Goal: Task Accomplishment & Management: Complete application form

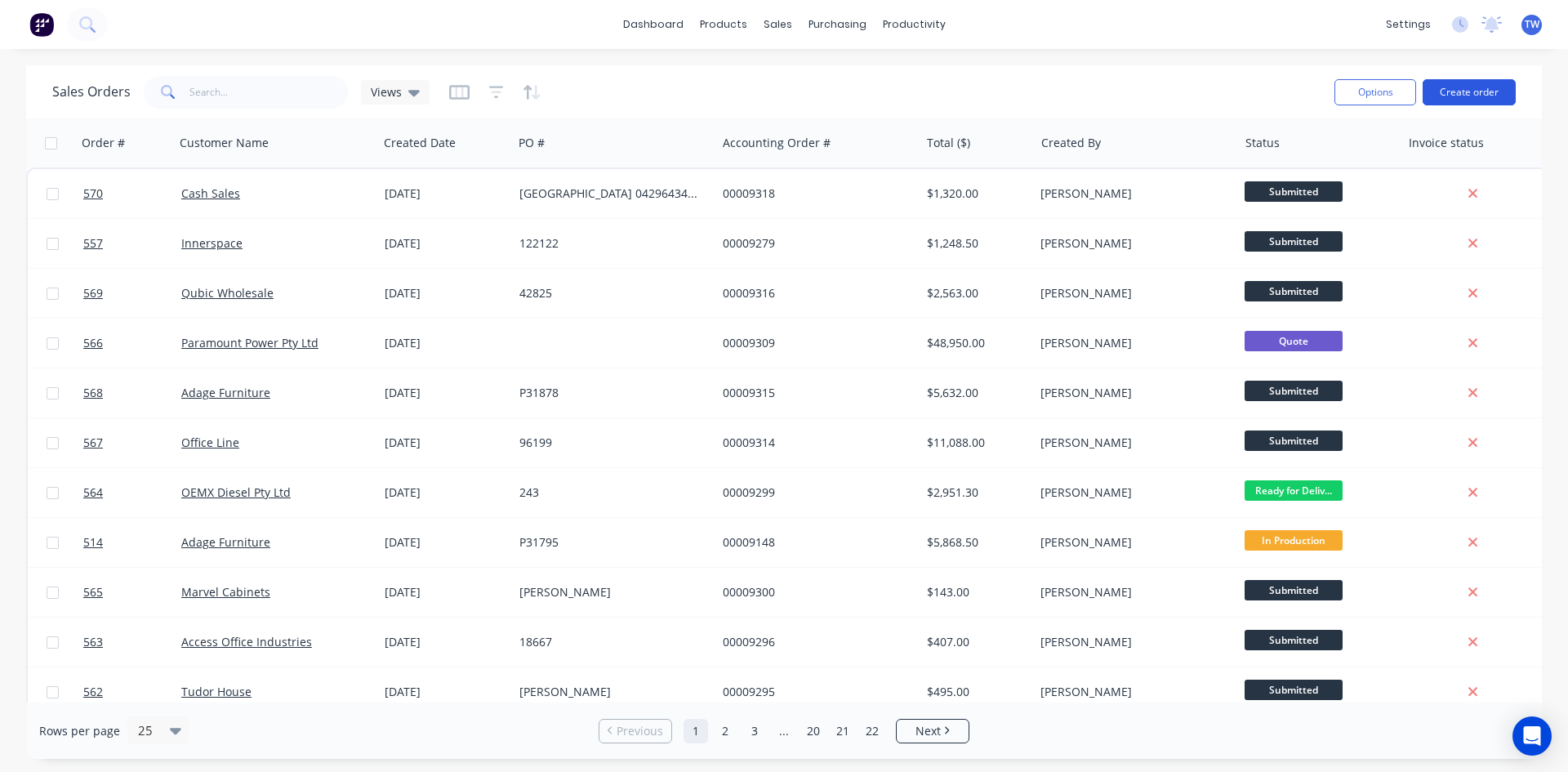
click at [1459, 92] on button "Create order" at bounding box center [1469, 92] width 93 height 27
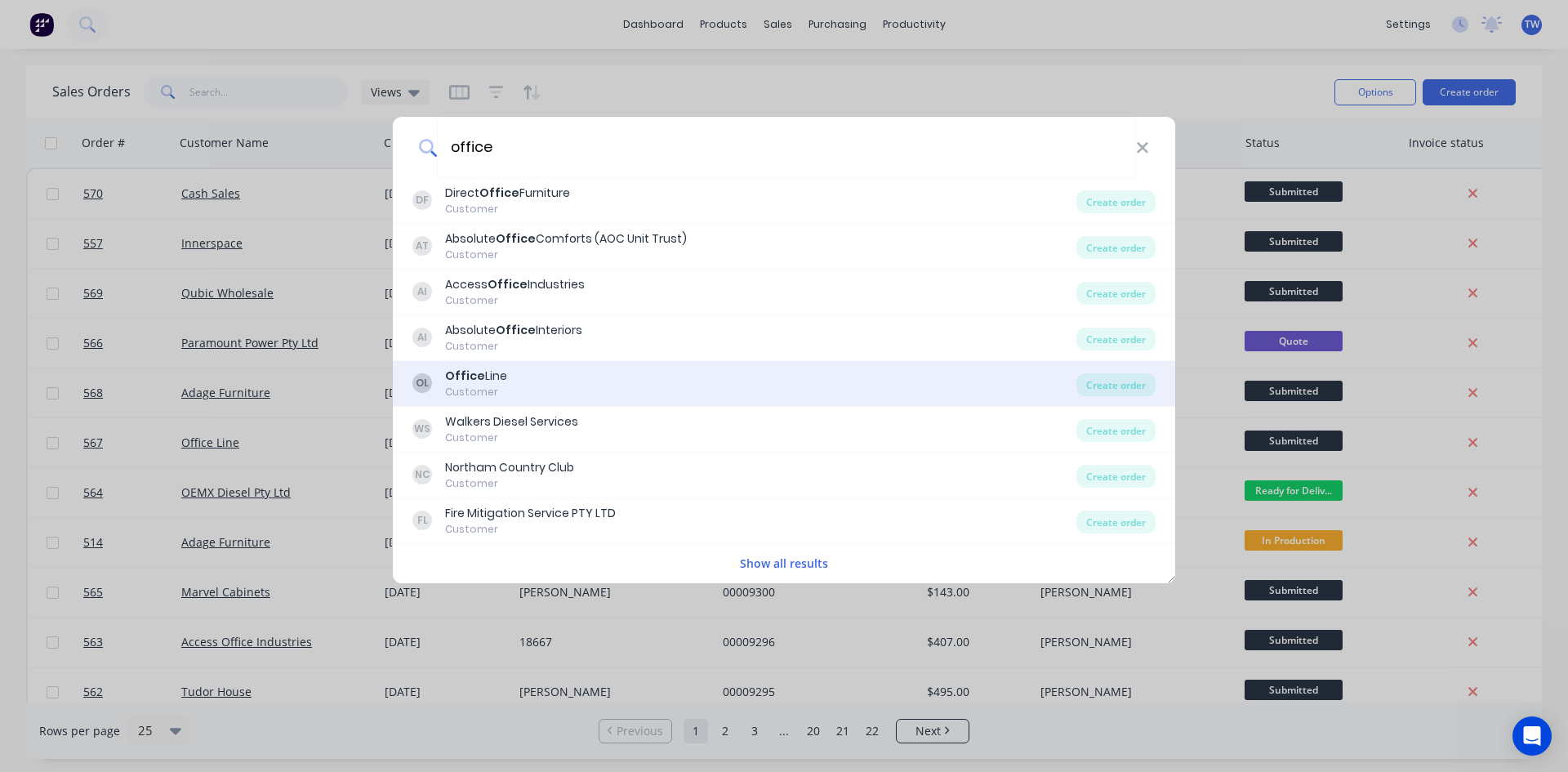
type input "office"
click at [481, 383] on div "Office Line" at bounding box center [476, 377] width 62 height 17
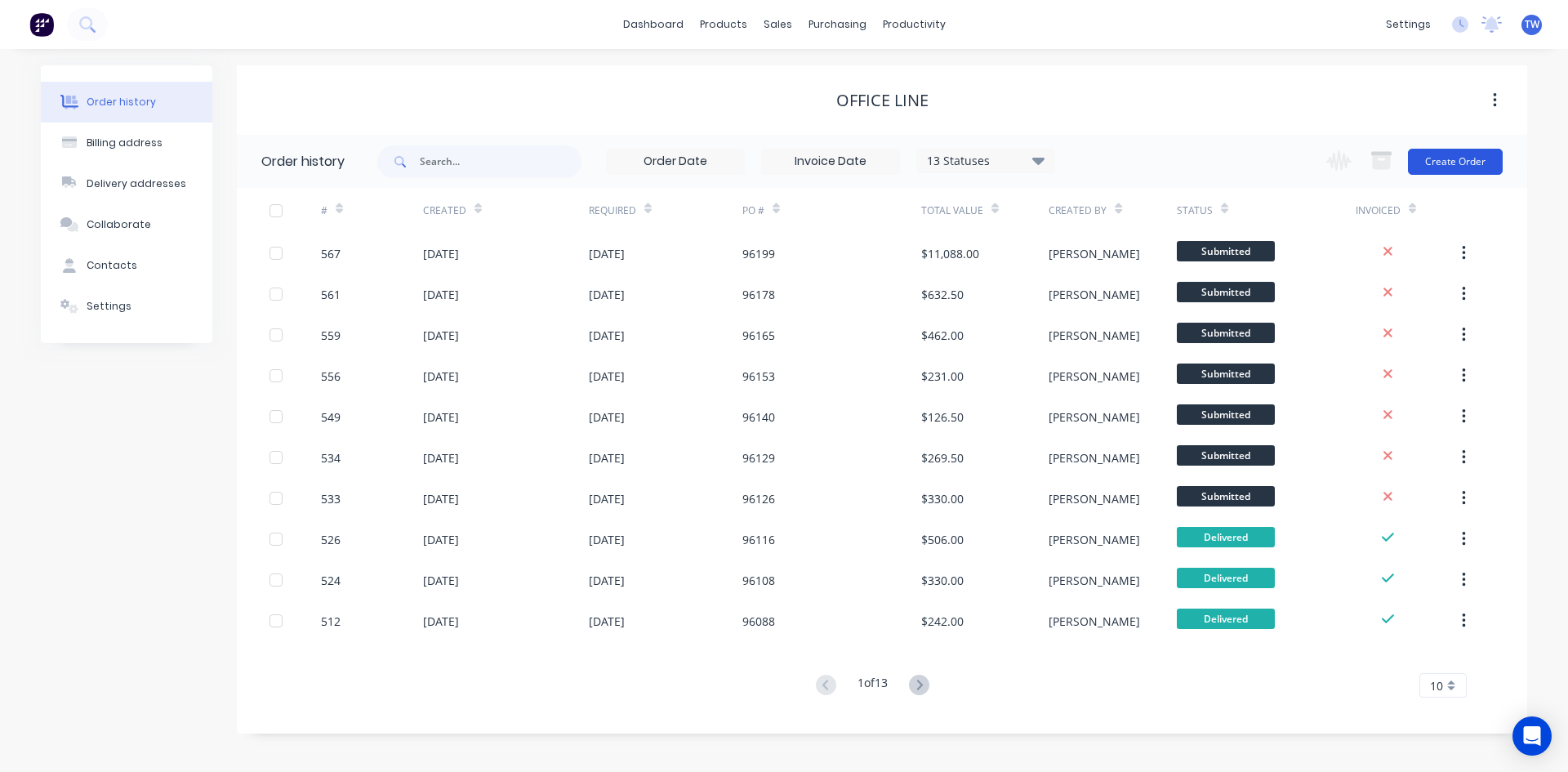
click at [1462, 166] on button "Create Order" at bounding box center [1455, 162] width 95 height 27
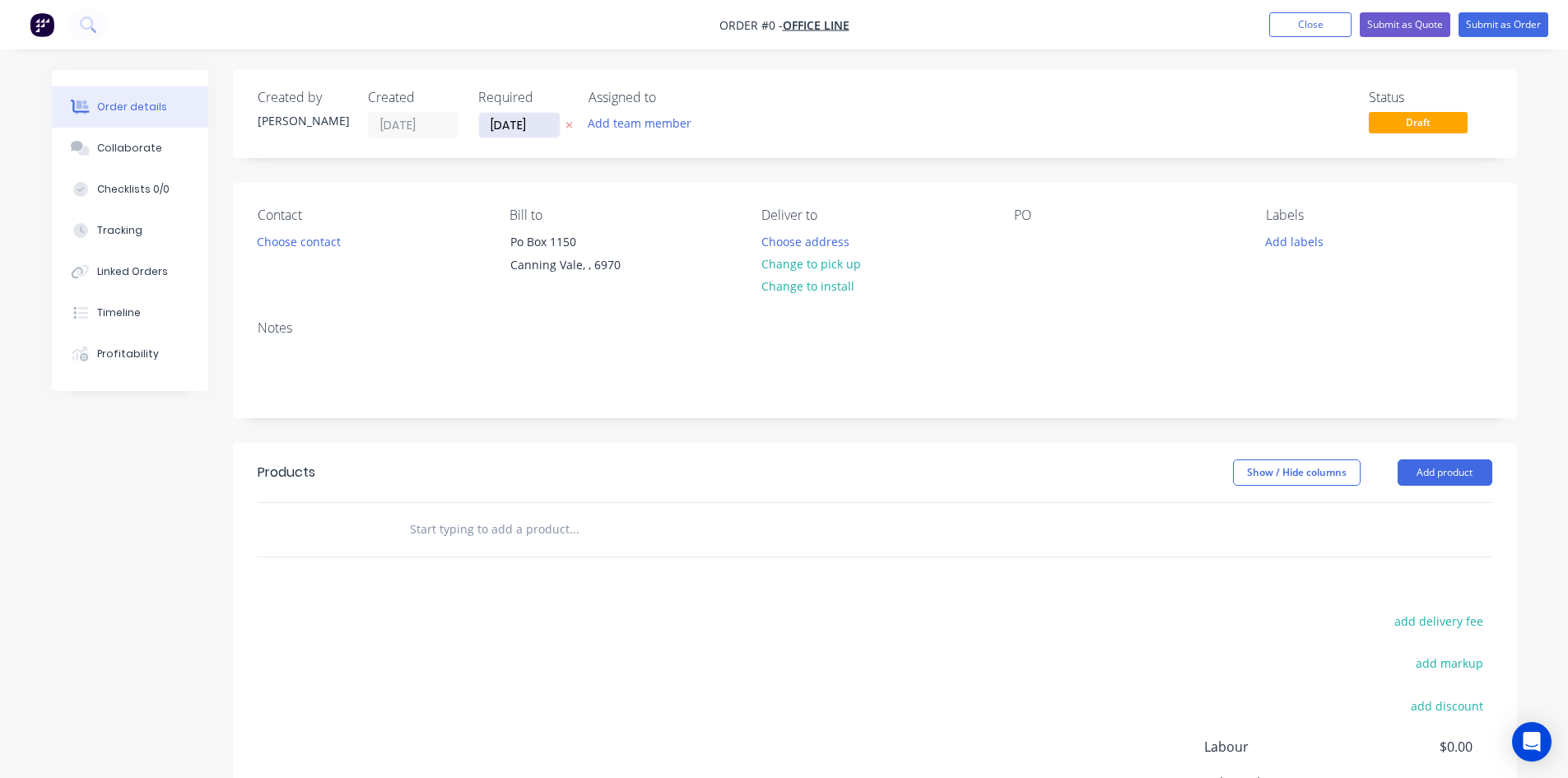
click at [512, 133] on input "11/09/25" at bounding box center [520, 125] width 81 height 25
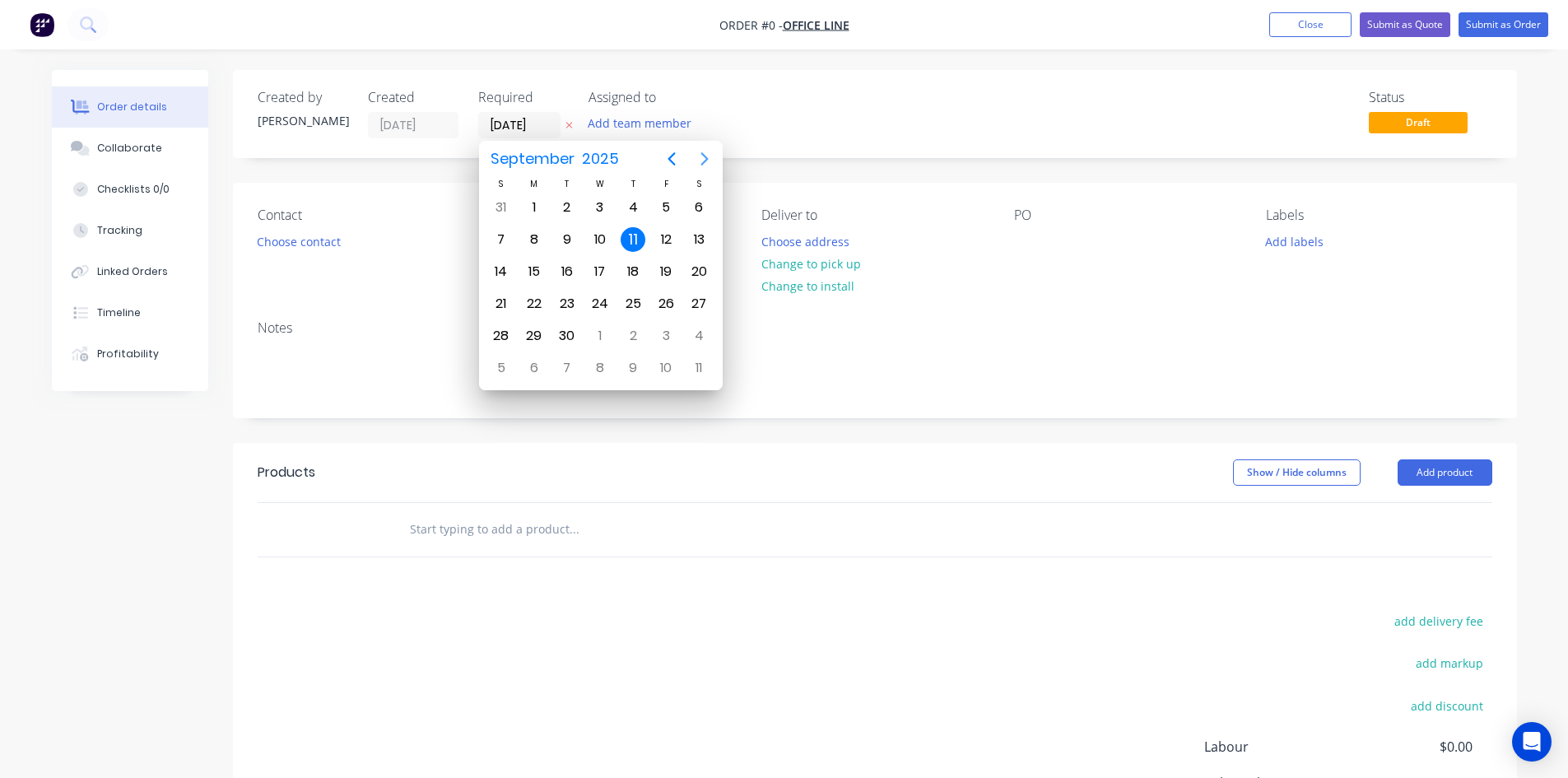
click at [706, 161] on icon "Next page" at bounding box center [704, 159] width 8 height 13
click at [597, 235] on div "5" at bounding box center [600, 239] width 25 height 25
type input "05/11/25"
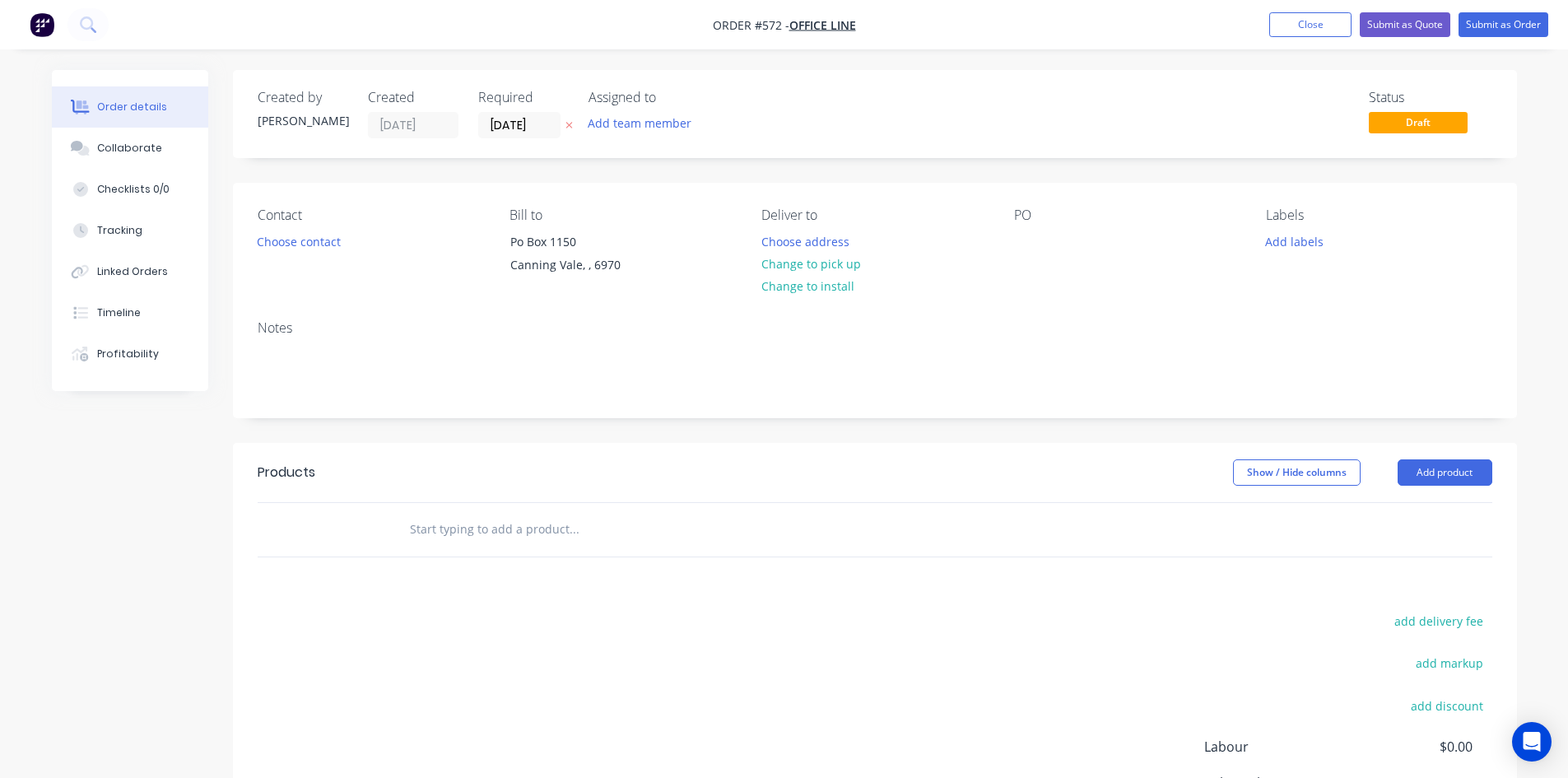
click at [1007, 233] on div "Contact Choose contact Bill to Po Box 1150 Canning Vale, , 6970 Deliver to Choo…" at bounding box center [875, 245] width 1284 height 124
click at [1019, 235] on div at bounding box center [1027, 242] width 27 height 24
click at [1443, 477] on button "Add product" at bounding box center [1446, 473] width 95 height 27
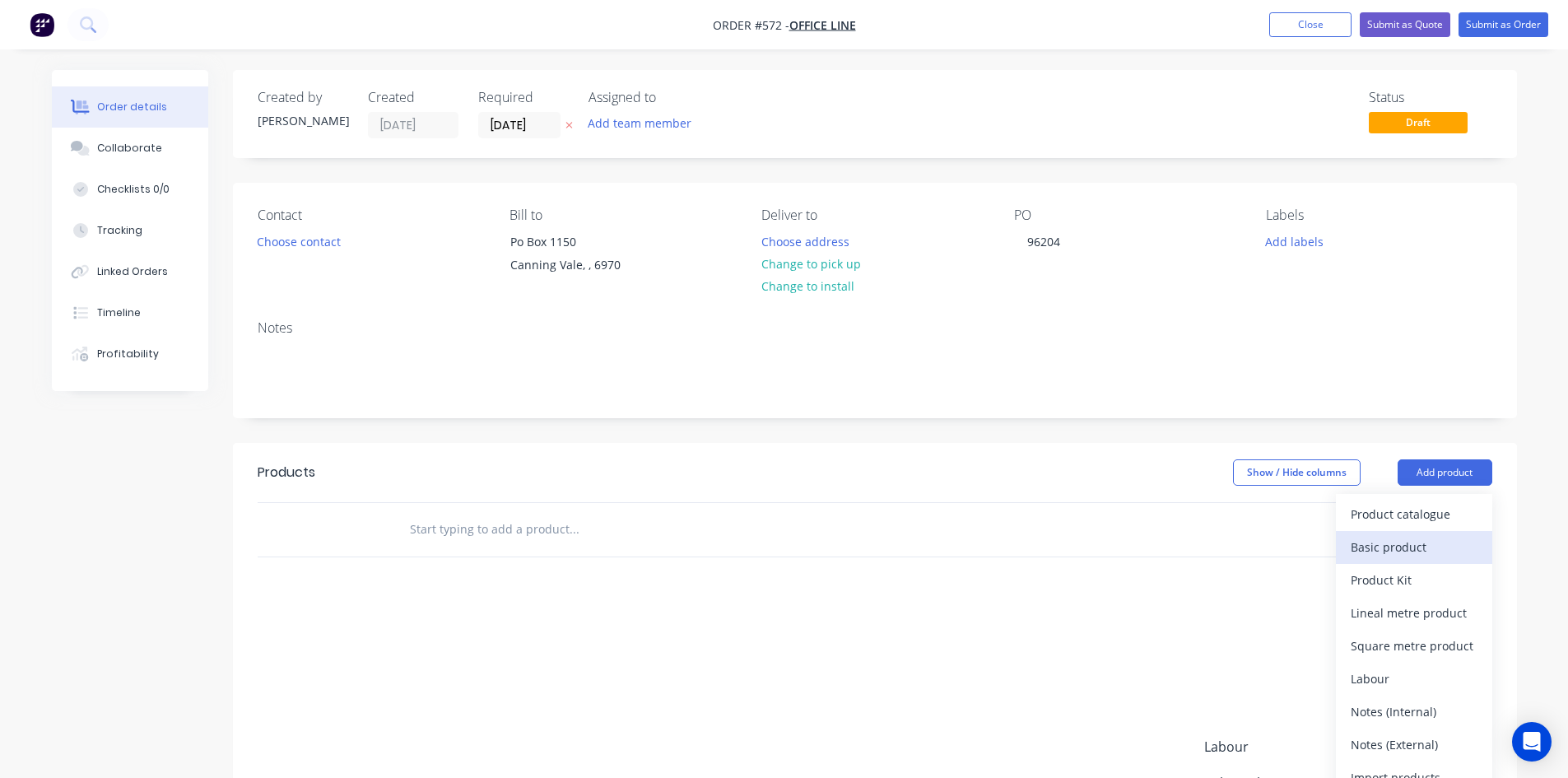
click at [1446, 546] on div "Basic product" at bounding box center [1414, 547] width 127 height 24
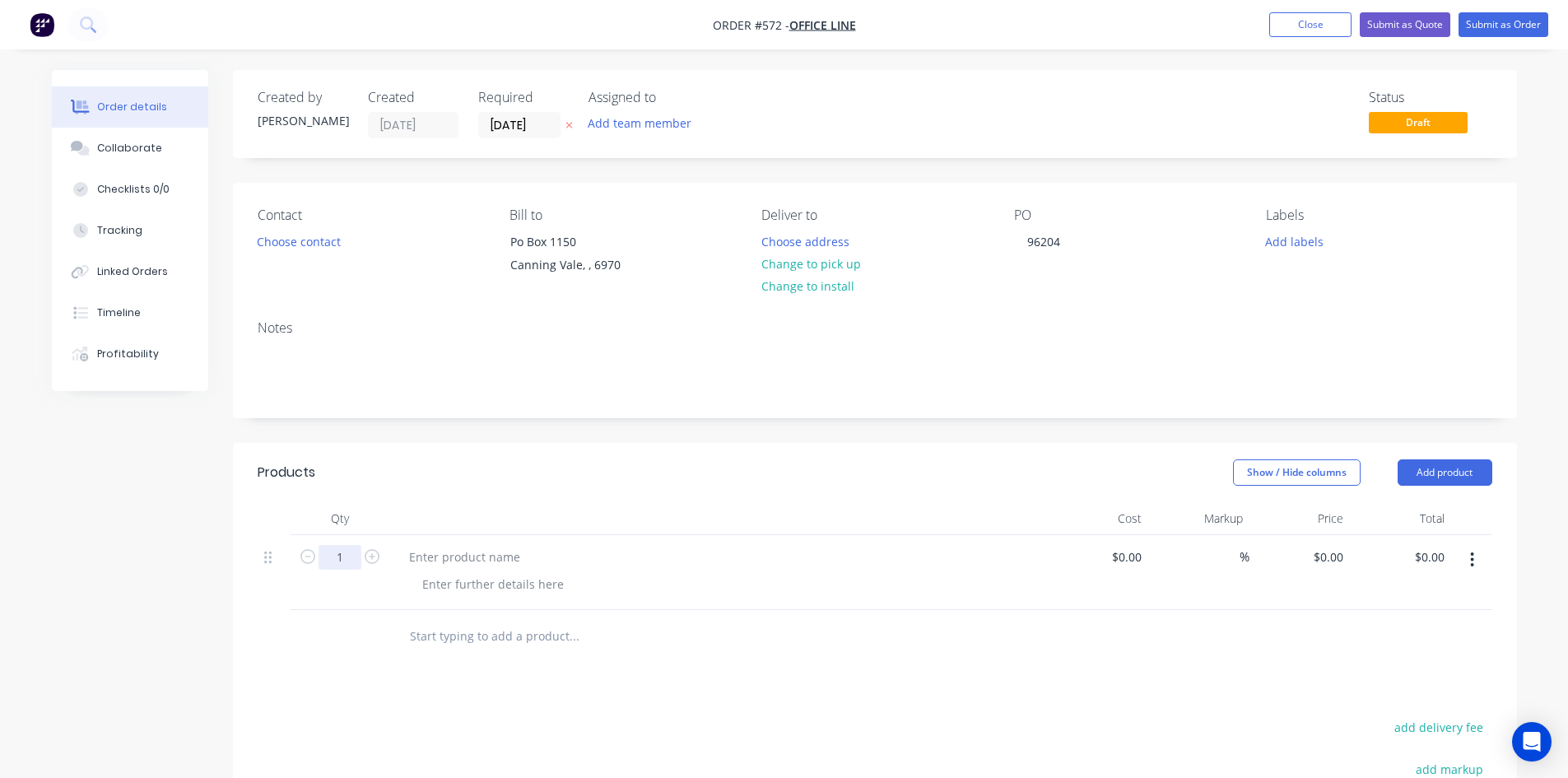
click at [352, 558] on input "1" at bounding box center [340, 557] width 43 height 25
type input "12"
click at [452, 553] on div at bounding box center [464, 557] width 137 height 24
click at [492, 567] on div at bounding box center [464, 557] width 137 height 24
paste div
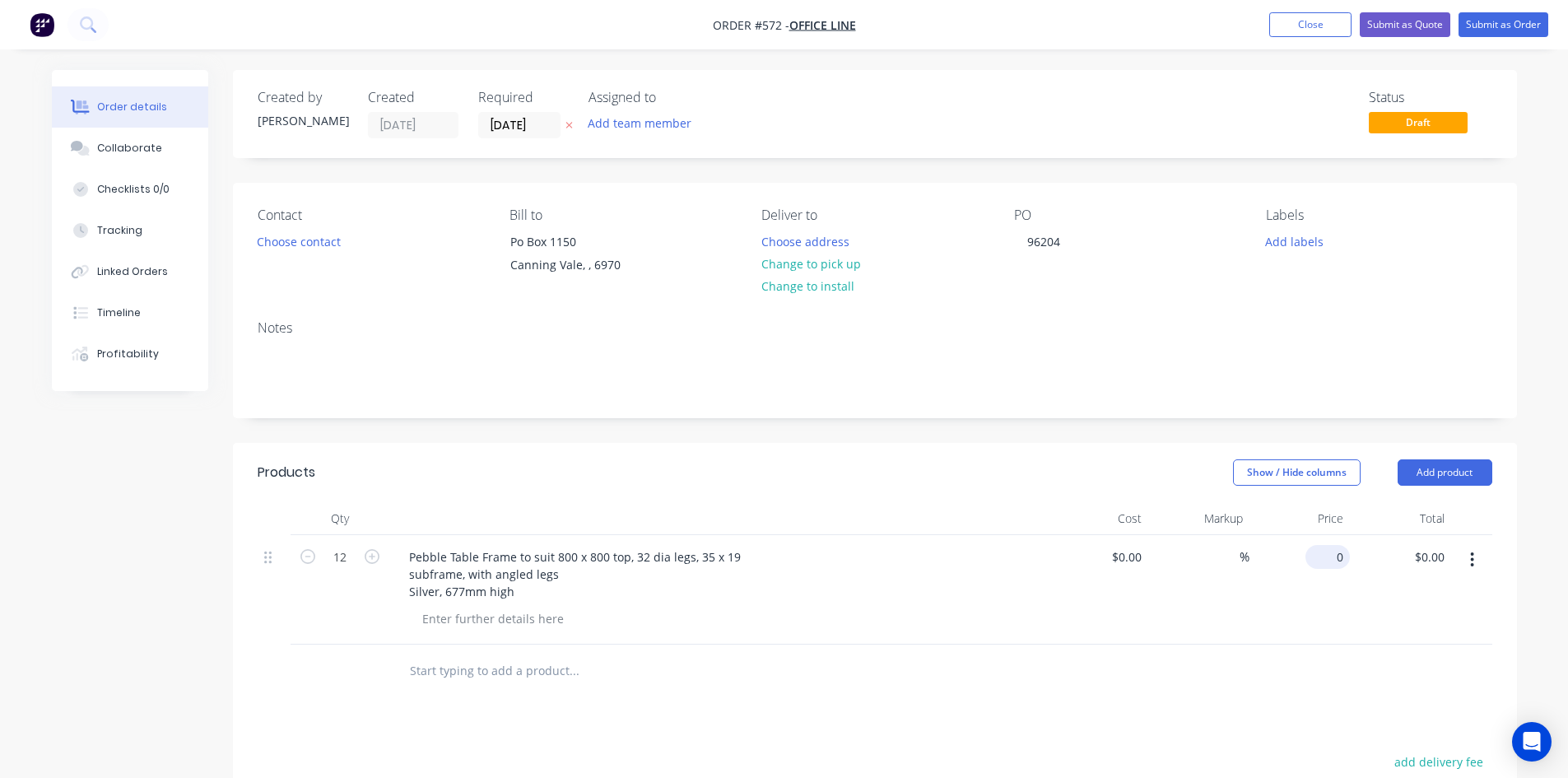
click at [1320, 555] on div "0 $0.00" at bounding box center [1300, 589] width 101 height 110
type input "$85.00"
type input "$1,020.00"
click at [1497, 28] on button "Submit as Order" at bounding box center [1504, 24] width 90 height 25
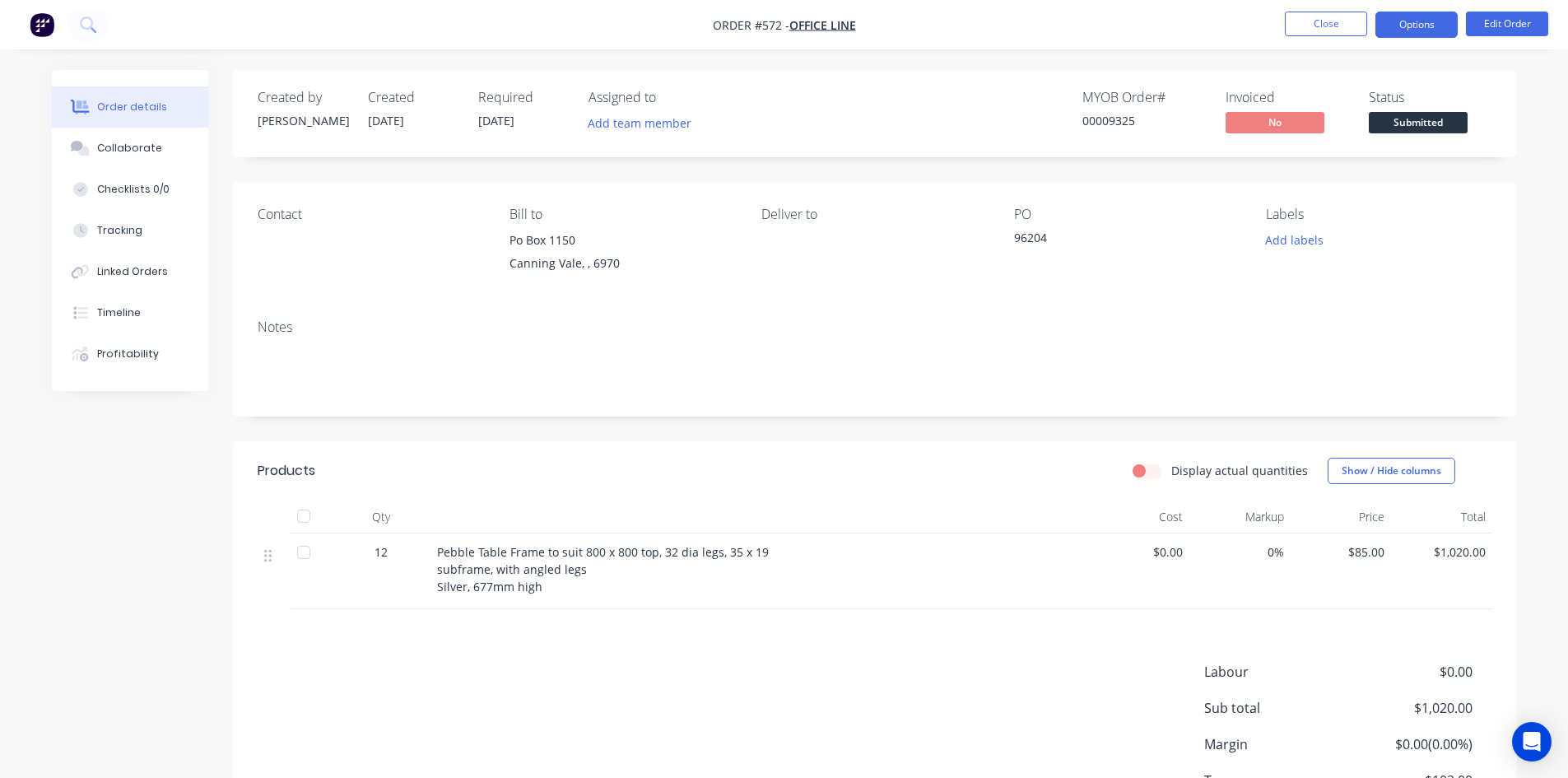
click at [1441, 24] on button "Options" at bounding box center [1416, 24] width 82 height 27
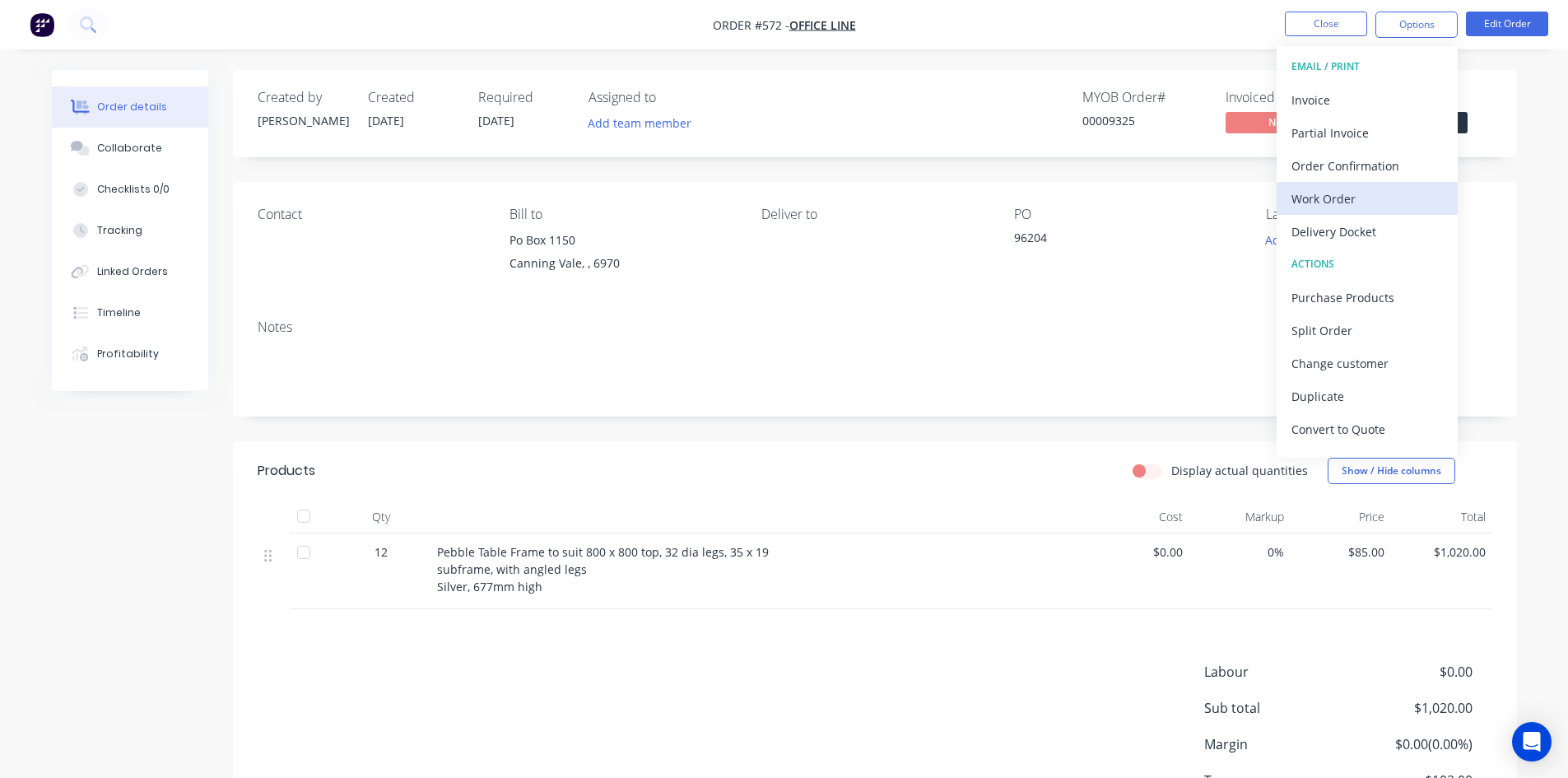
click at [1365, 196] on div "Work Order" at bounding box center [1368, 199] width 152 height 24
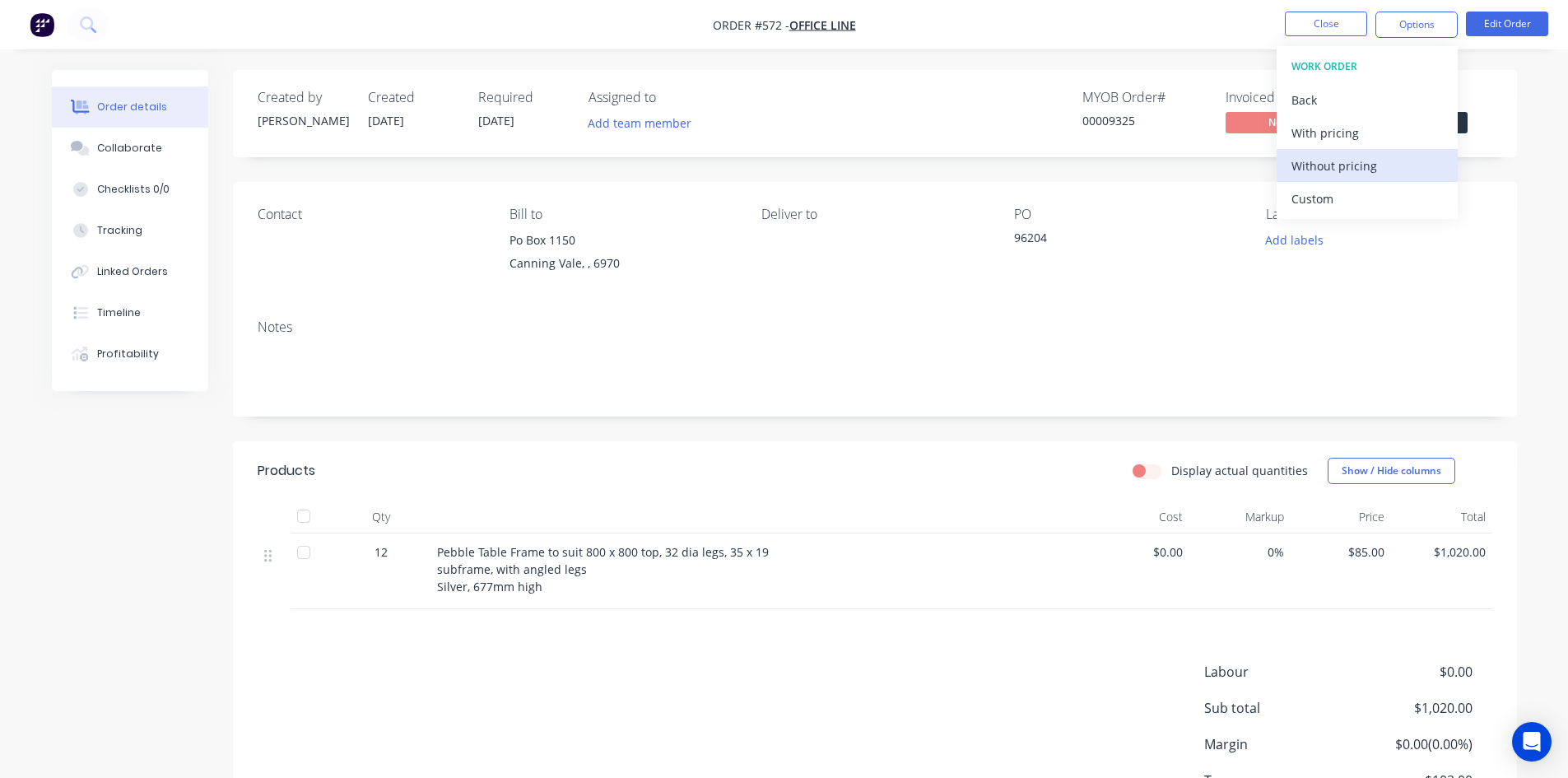
click at [1370, 175] on div "Without pricing" at bounding box center [1368, 166] width 152 height 24
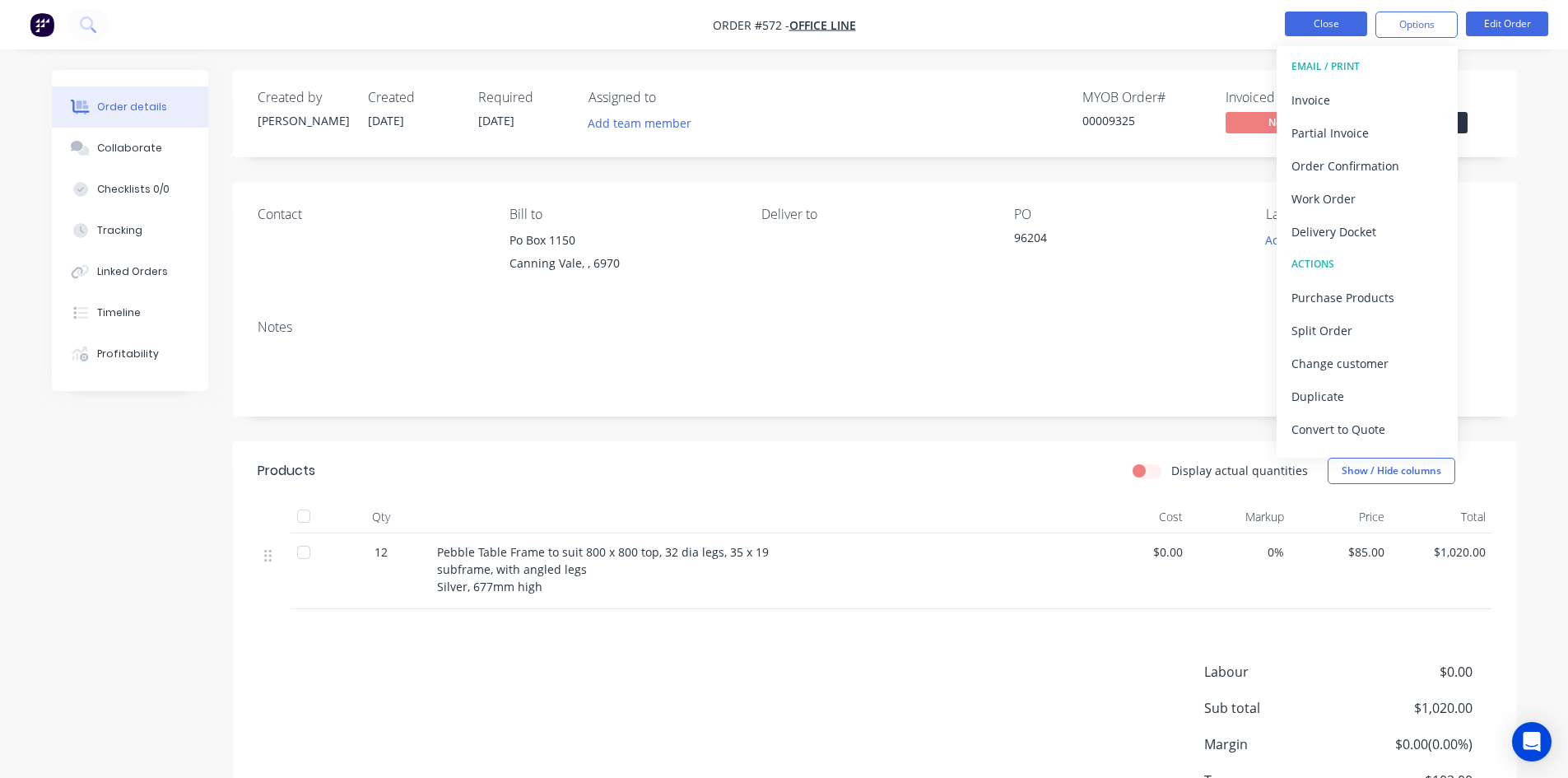
click at [1348, 28] on button "Close" at bounding box center [1326, 23] width 82 height 25
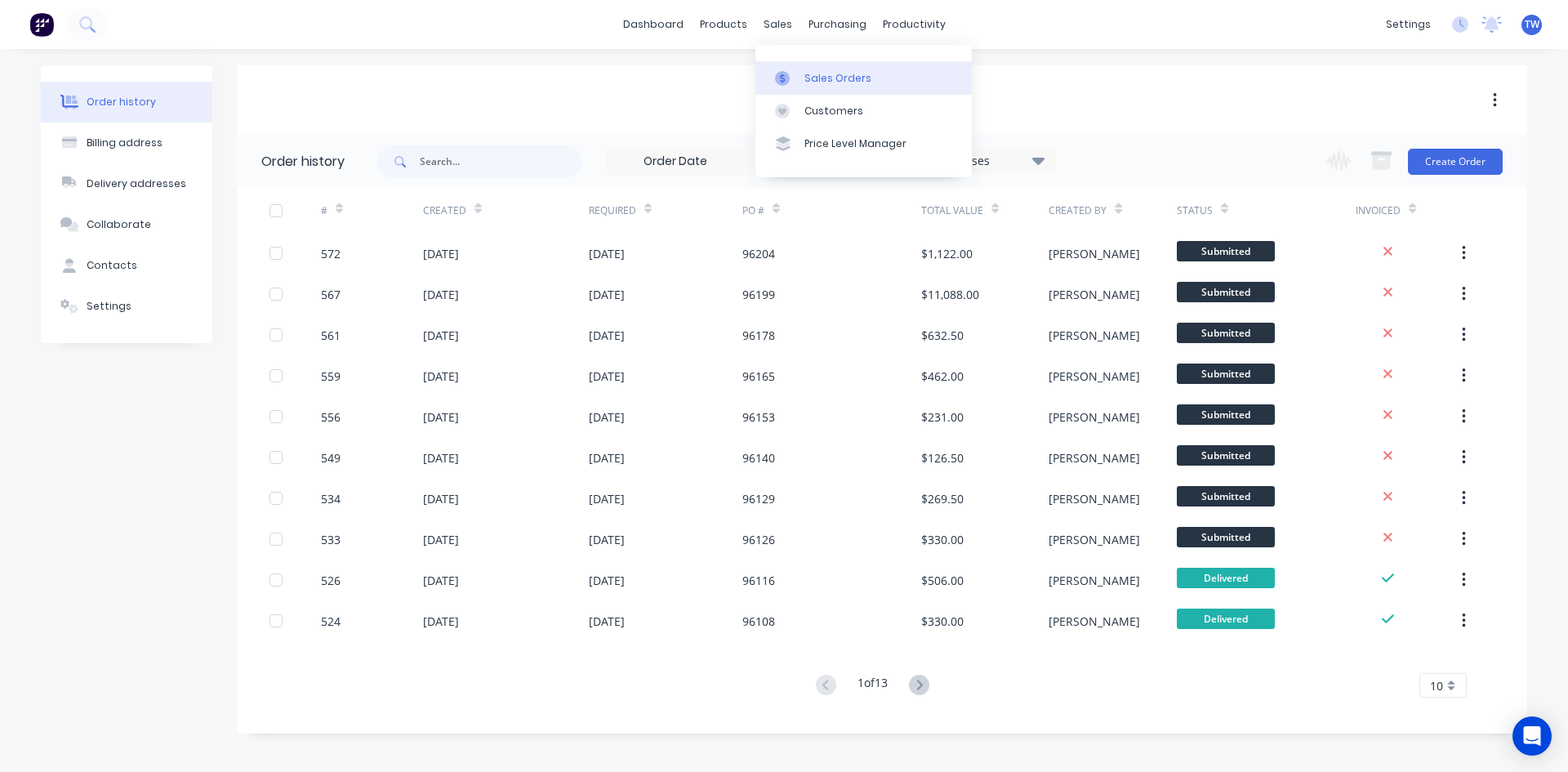
click at [819, 80] on div "Sales Orders" at bounding box center [837, 78] width 67 height 15
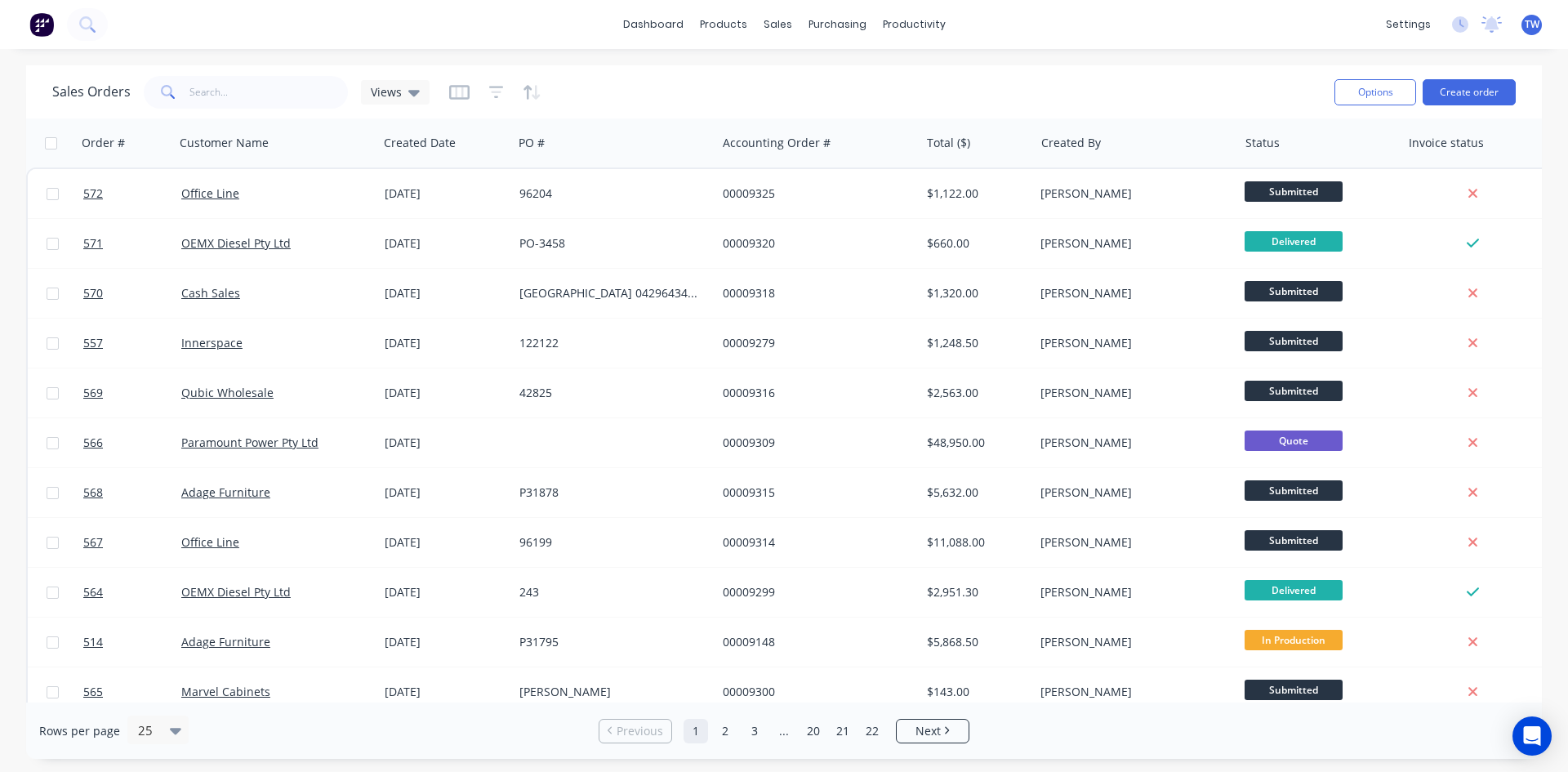
click at [1537, 27] on span "TW" at bounding box center [1531, 24] width 15 height 15
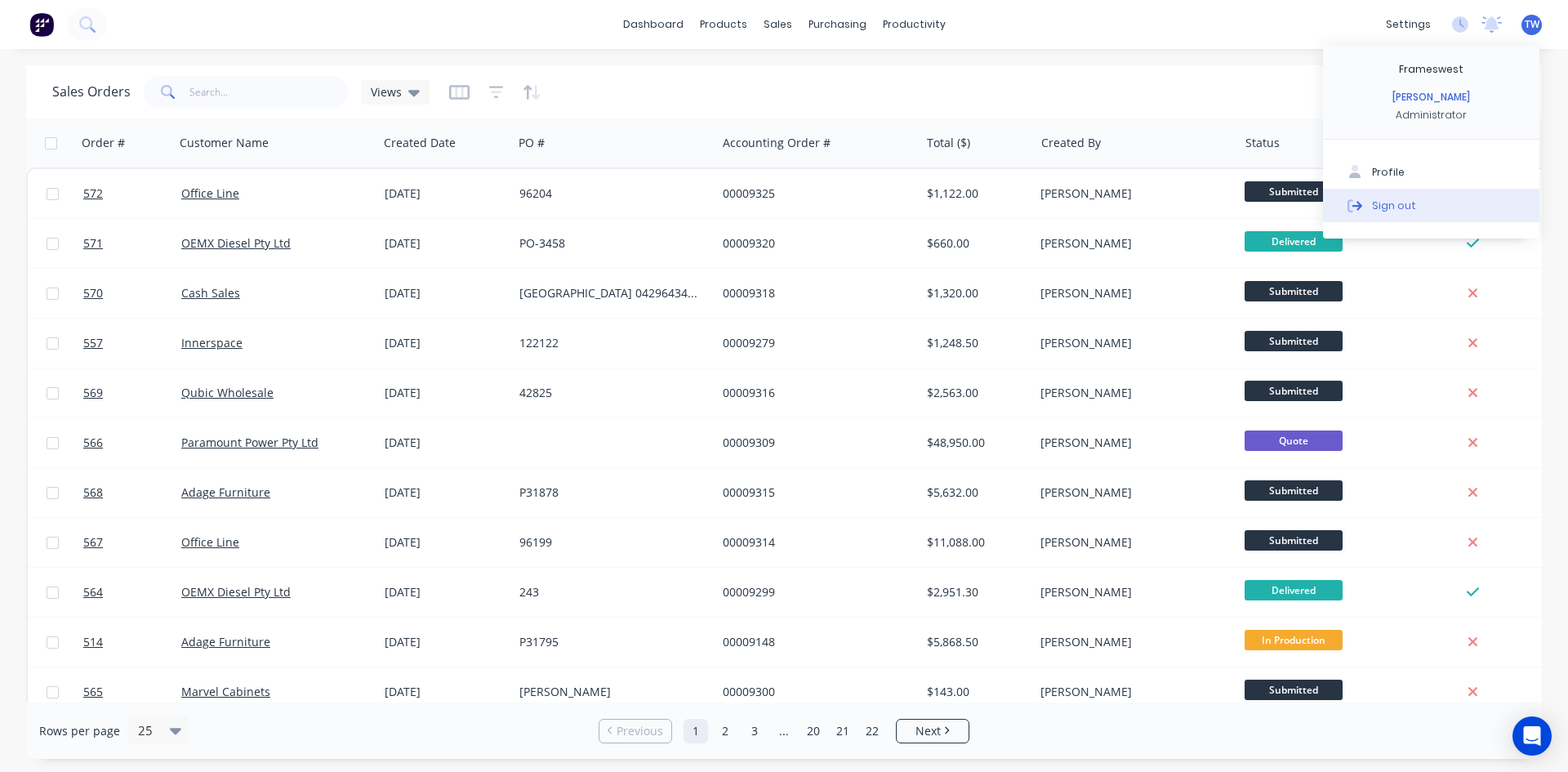
click at [1379, 206] on div "Sign out" at bounding box center [1394, 205] width 44 height 15
